Goal: Book appointment/travel/reservation

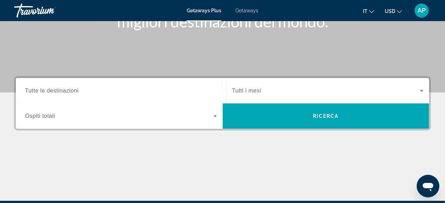
scroll to position [118, 0]
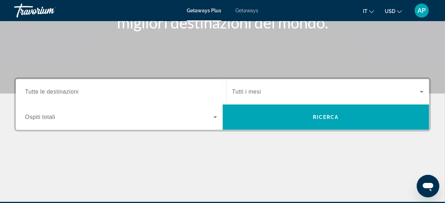
click at [91, 91] on input "Destination Tutte le destinazioni" at bounding box center [121, 92] width 192 height 8
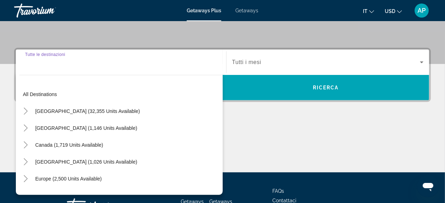
scroll to position [172, 0]
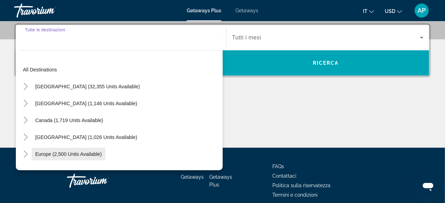
click at [72, 153] on span "Europe (2,500 units available)" at bounding box center [68, 154] width 67 height 6
type input "**********"
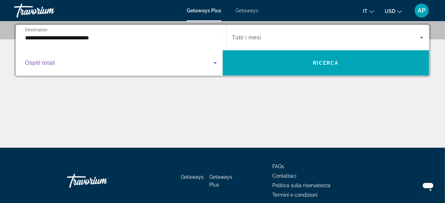
click at [215, 63] on icon "Search widget" at bounding box center [215, 63] width 4 height 2
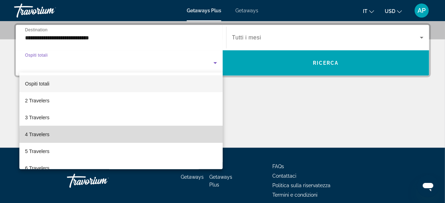
click at [168, 138] on mat-option "4 Travelers" at bounding box center [120, 134] width 203 height 17
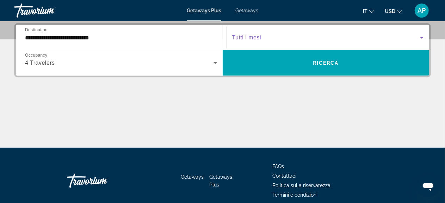
click at [422, 39] on icon "Search widget" at bounding box center [421, 37] width 8 height 8
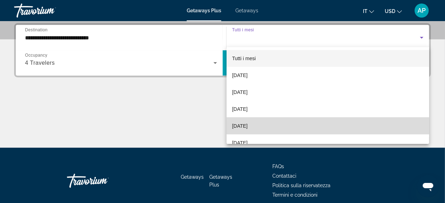
click at [352, 130] on mat-option "[DATE]" at bounding box center [327, 126] width 203 height 17
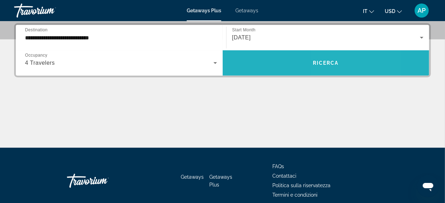
click at [330, 62] on span "Ricerca" at bounding box center [326, 63] width 26 height 6
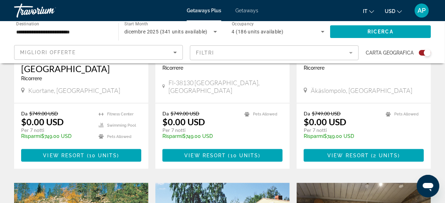
scroll to position [378, 0]
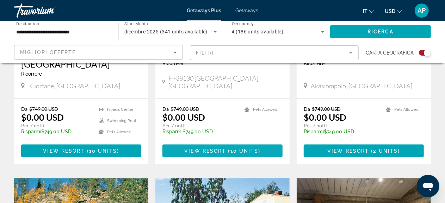
click at [229, 152] on span "( 10 units )" at bounding box center [243, 151] width 35 height 6
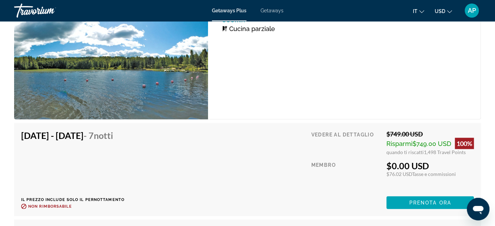
scroll to position [1169, 0]
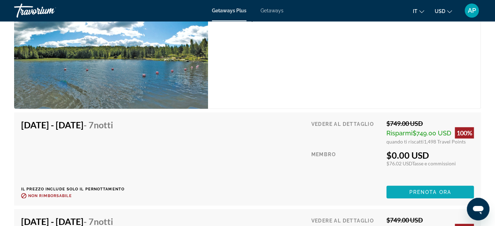
click at [423, 192] on span "Prenota ora" at bounding box center [430, 192] width 42 height 6
